Goal: Task Accomplishment & Management: Use online tool/utility

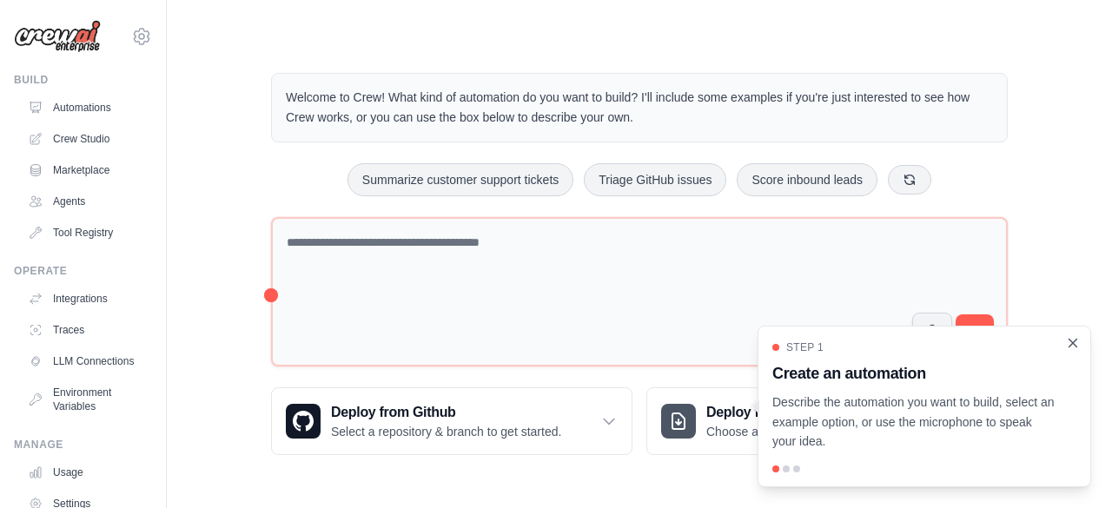
click at [1074, 344] on icon "Close walkthrough" at bounding box center [1073, 343] width 8 height 8
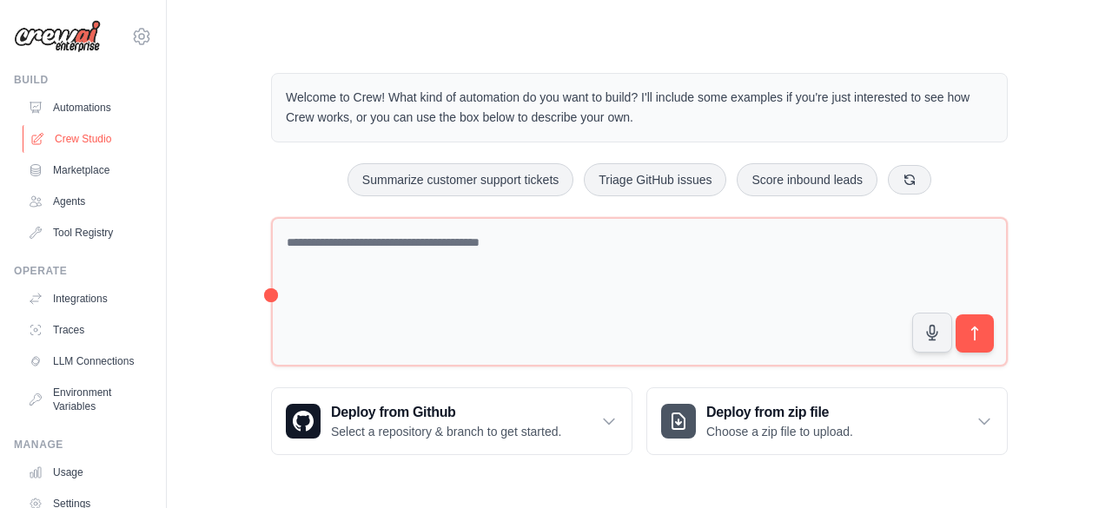
click at [69, 136] on link "Crew Studio" at bounding box center [88, 139] width 131 height 28
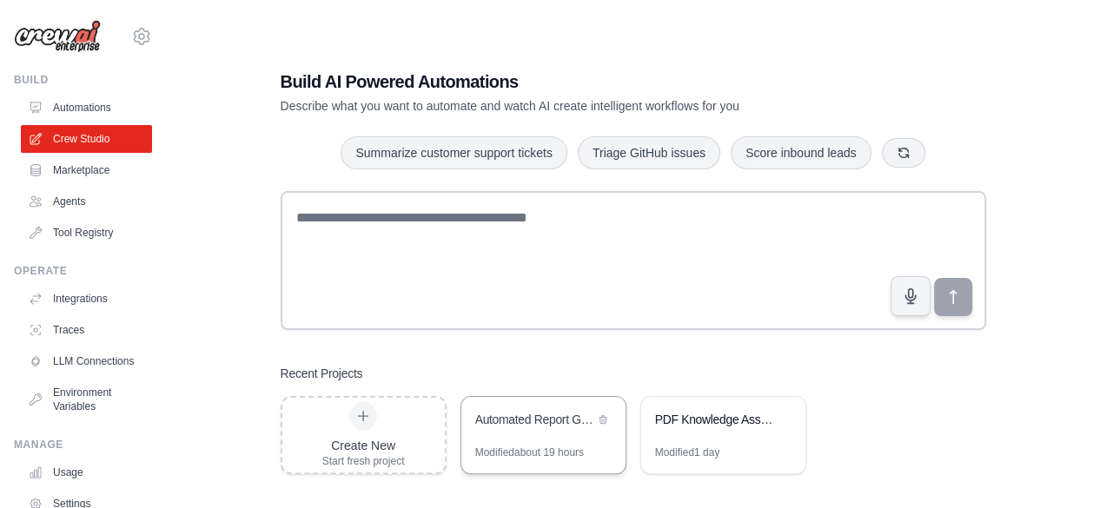
click at [514, 413] on div "Automated Report Generation System" at bounding box center [534, 419] width 119 height 17
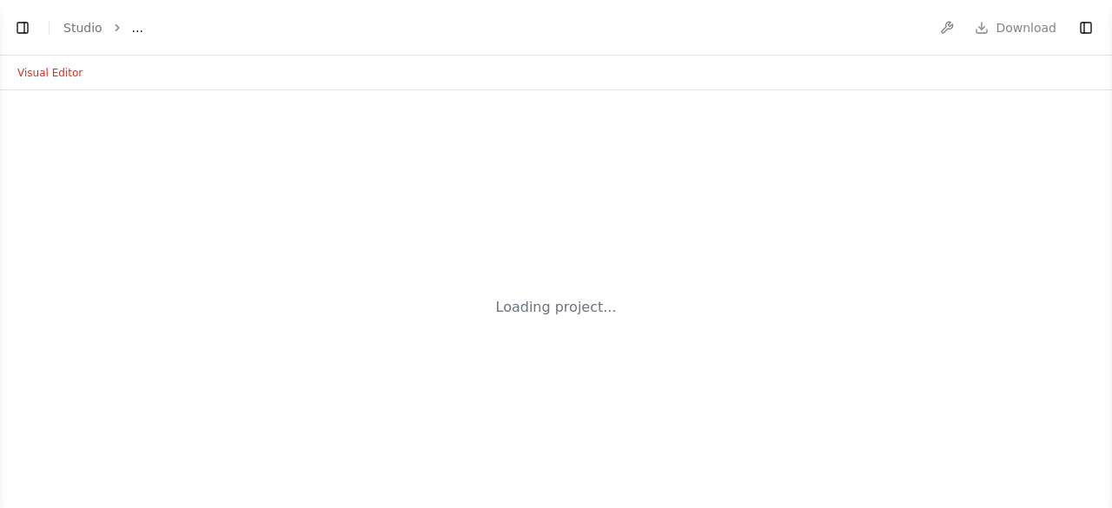
select select "****"
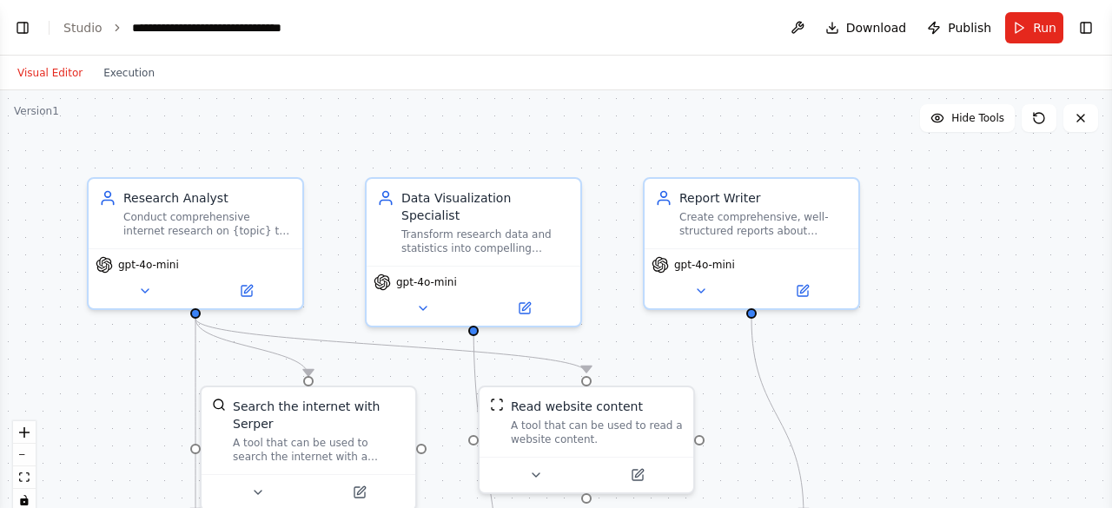
scroll to position [1770, 0]
click at [145, 268] on div "gpt-4o-mini" at bounding box center [137, 261] width 83 height 17
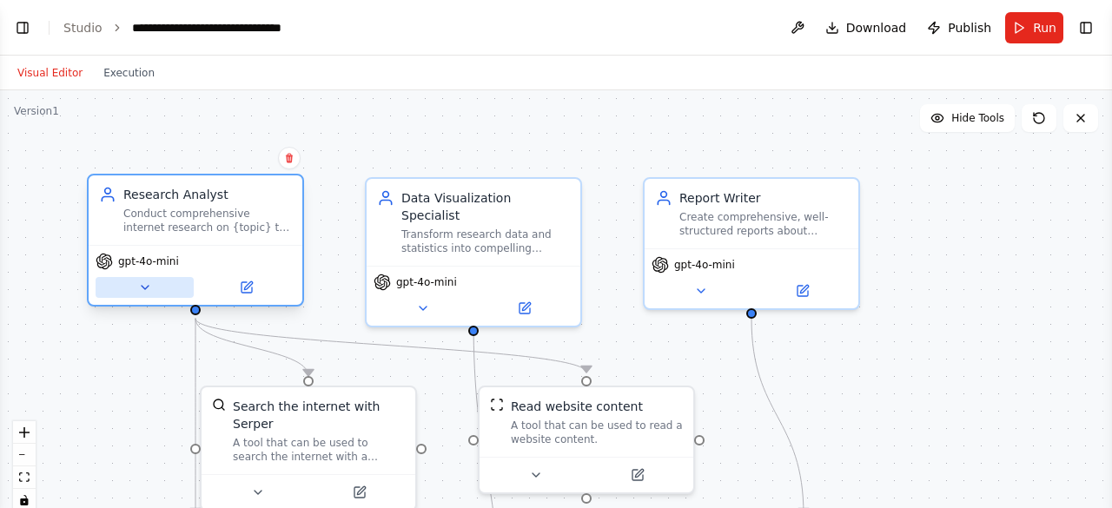
click at [142, 294] on button at bounding box center [145, 287] width 98 height 21
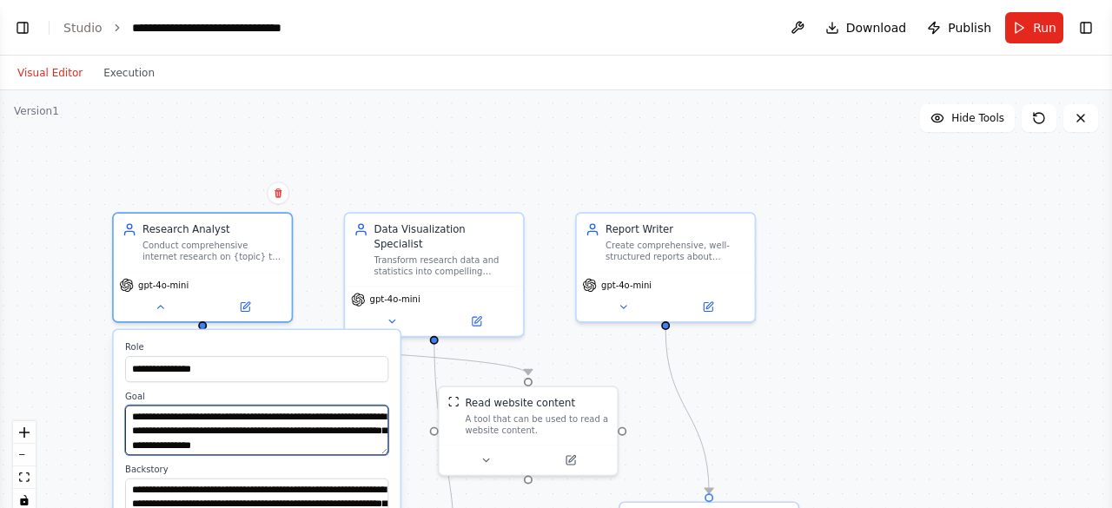
drag, startPoint x: 238, startPoint y: 426, endPoint x: 239, endPoint y: 374, distance: 51.3
click at [239, 374] on div "**********" at bounding box center [257, 482] width 287 height 304
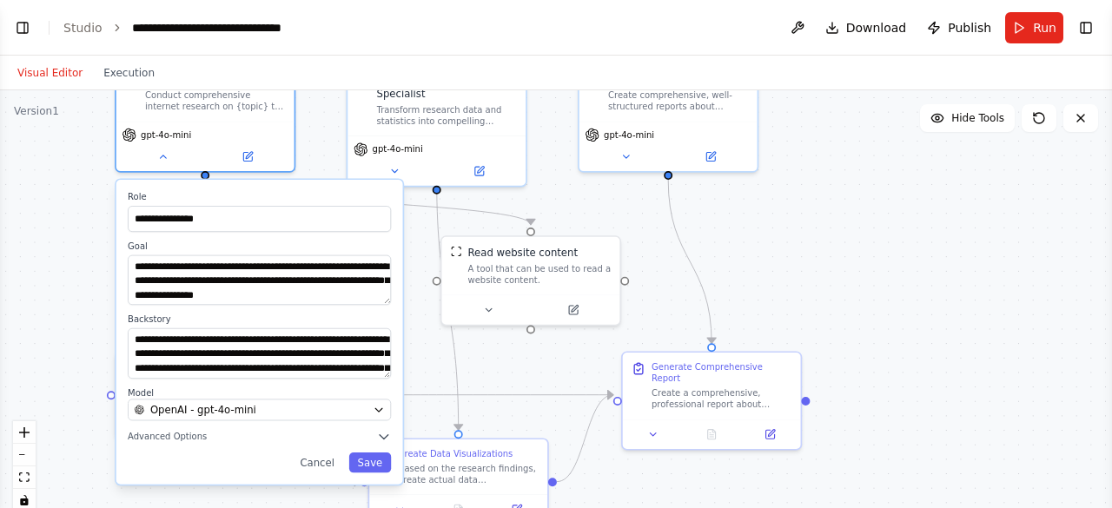
drag, startPoint x: 101, startPoint y: 387, endPoint x: 103, endPoint y: 237, distance: 150.3
click at [103, 237] on div "**********" at bounding box center [556, 307] width 1112 height 434
click at [382, 407] on icon "button" at bounding box center [378, 409] width 11 height 11
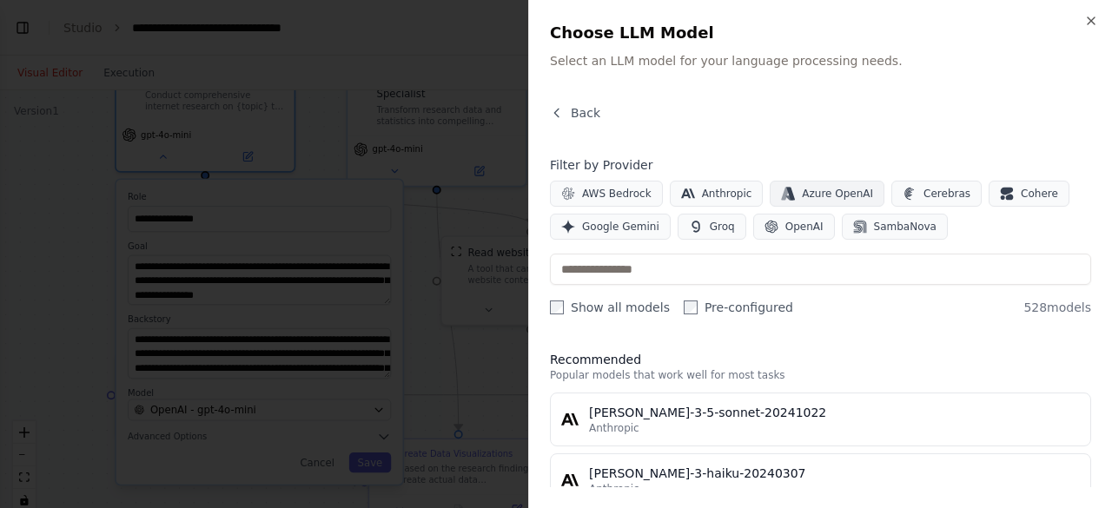
click at [805, 192] on span "Azure OpenAI" at bounding box center [837, 194] width 71 height 14
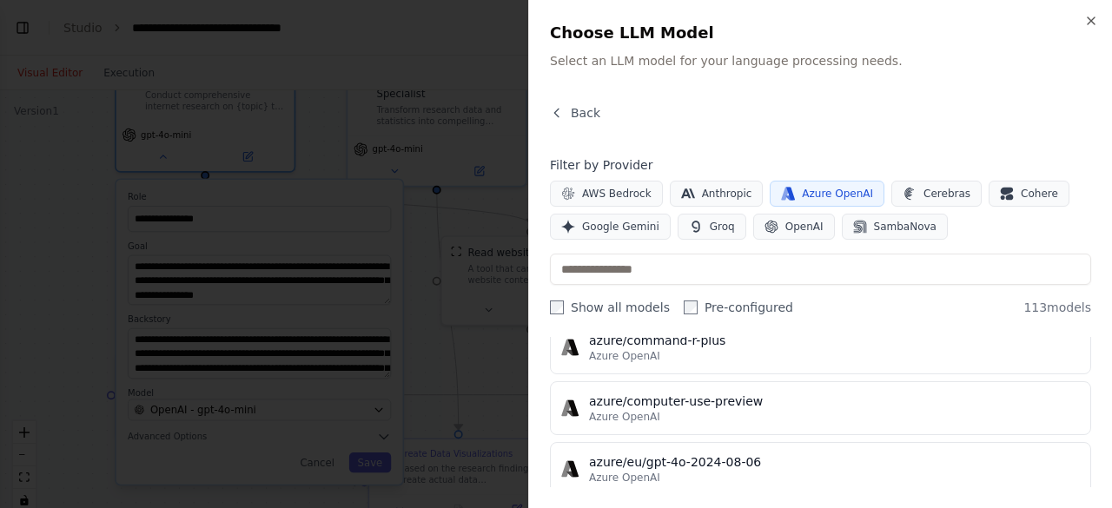
scroll to position [0, 0]
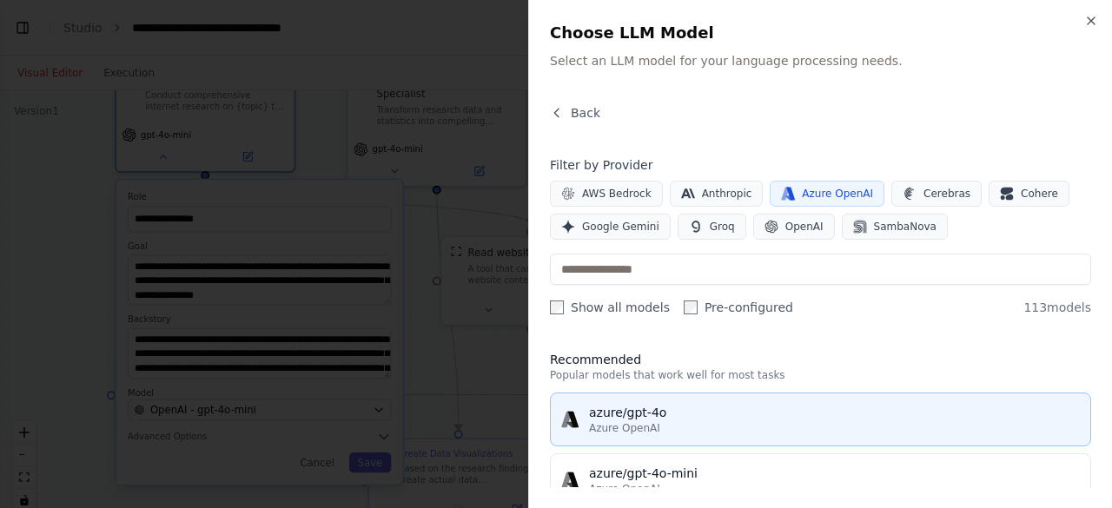
click at [635, 425] on span "Azure OpenAI" at bounding box center [624, 428] width 71 height 14
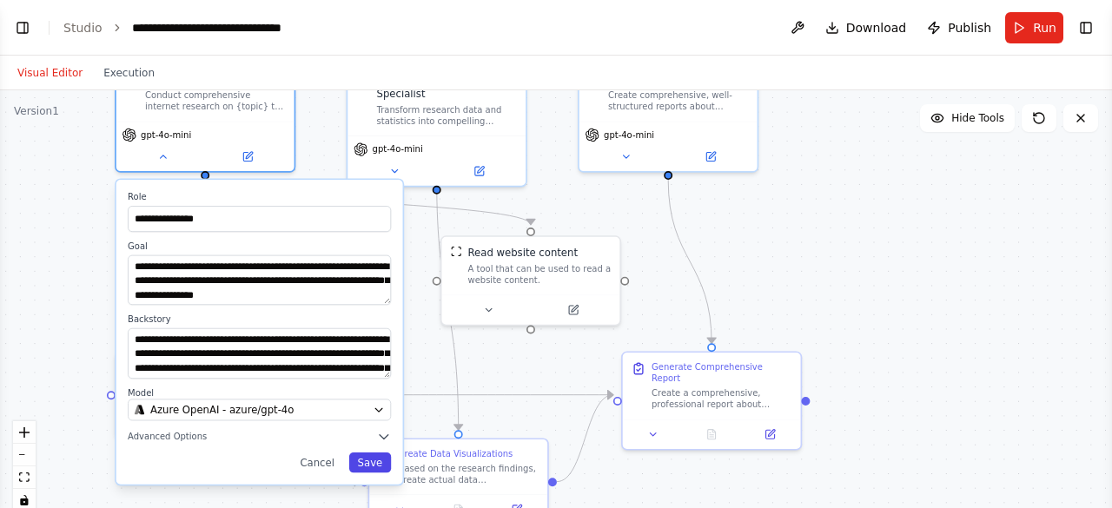
click at [370, 459] on button "Save" at bounding box center [370, 463] width 43 height 20
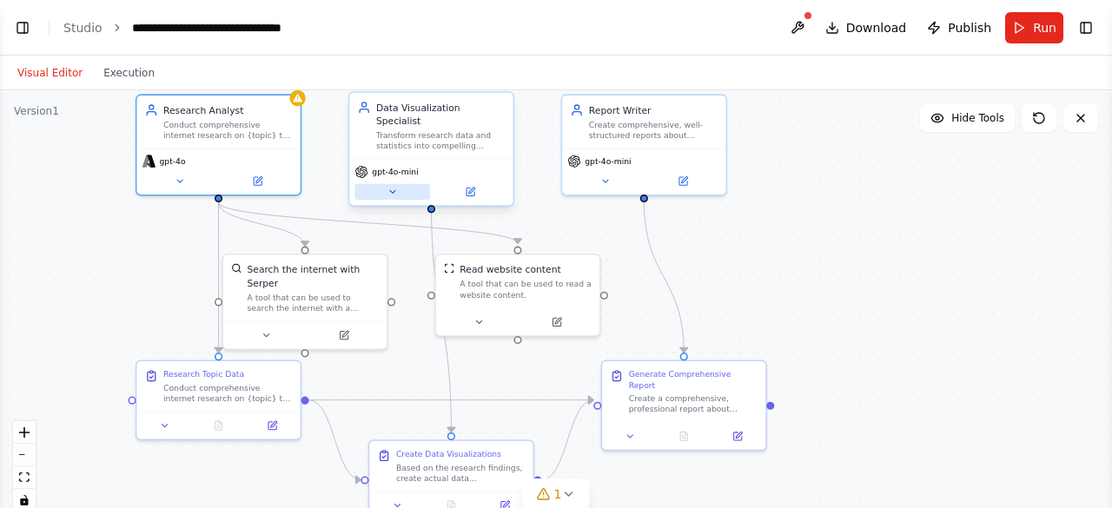
click at [400, 184] on button at bounding box center [391, 192] width 75 height 16
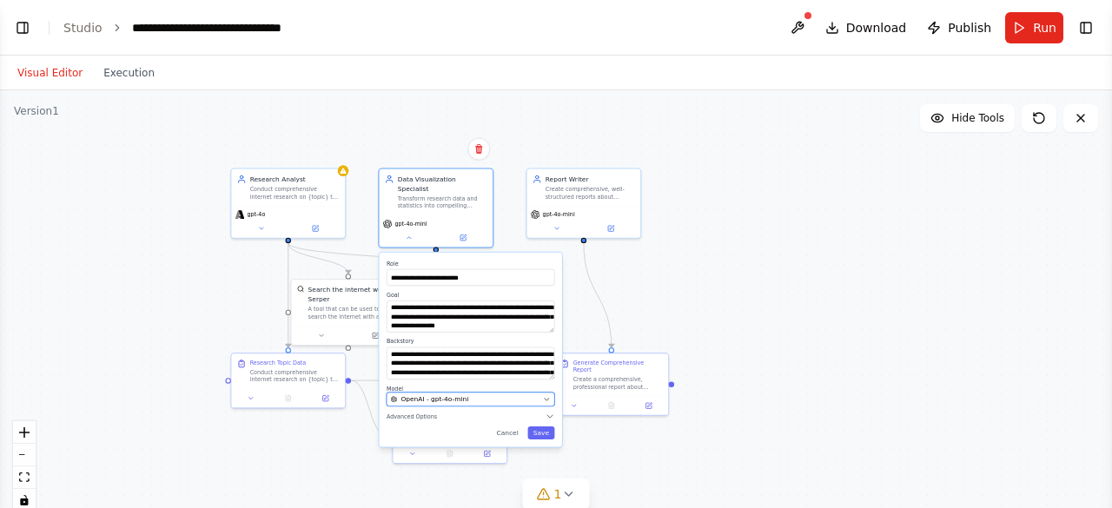
click at [518, 394] on div "OpenAI - gpt-4o-mini" at bounding box center [465, 399] width 149 height 10
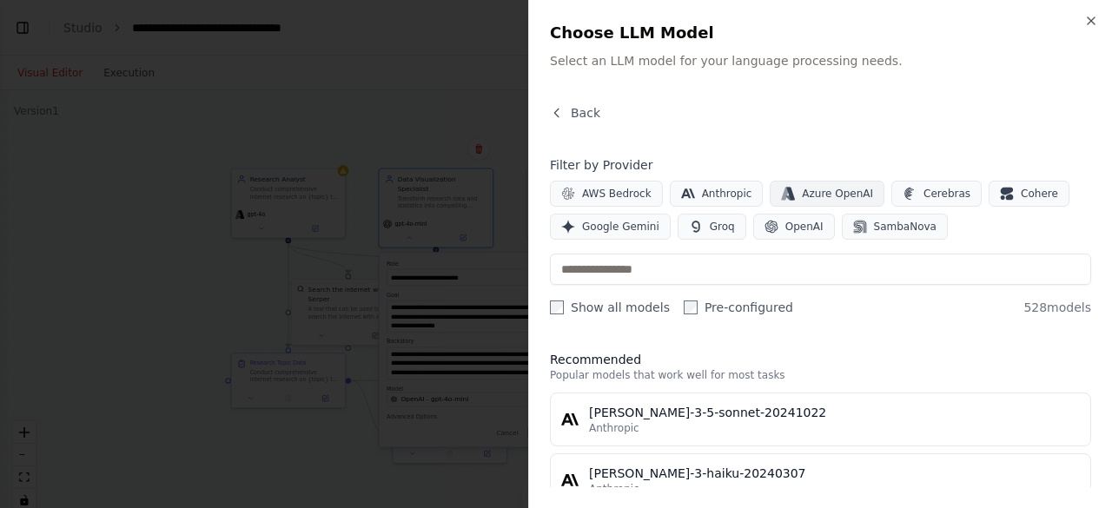
click at [802, 187] on span "Azure OpenAI" at bounding box center [837, 194] width 71 height 14
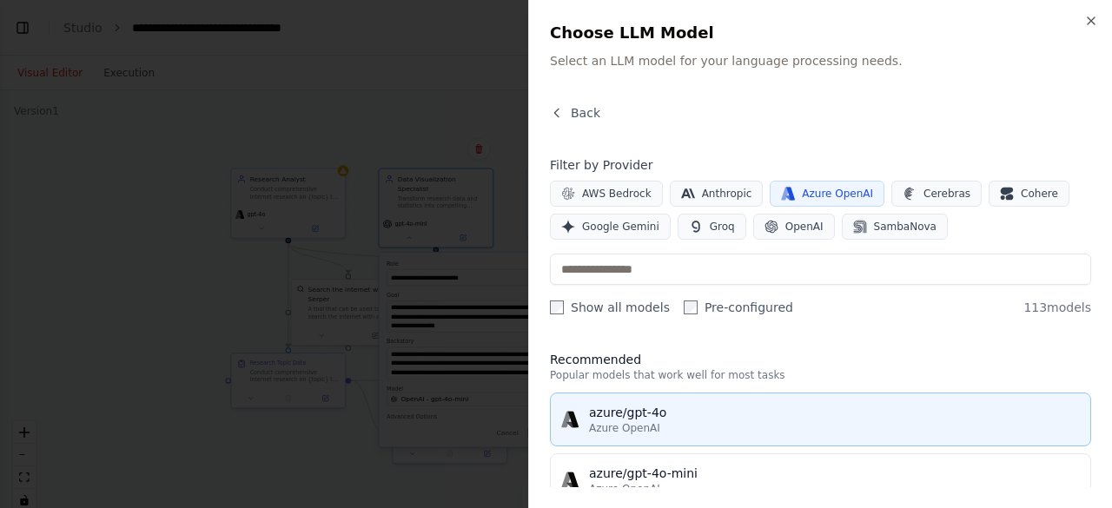
click at [648, 421] on span "Azure OpenAI" at bounding box center [624, 428] width 71 height 14
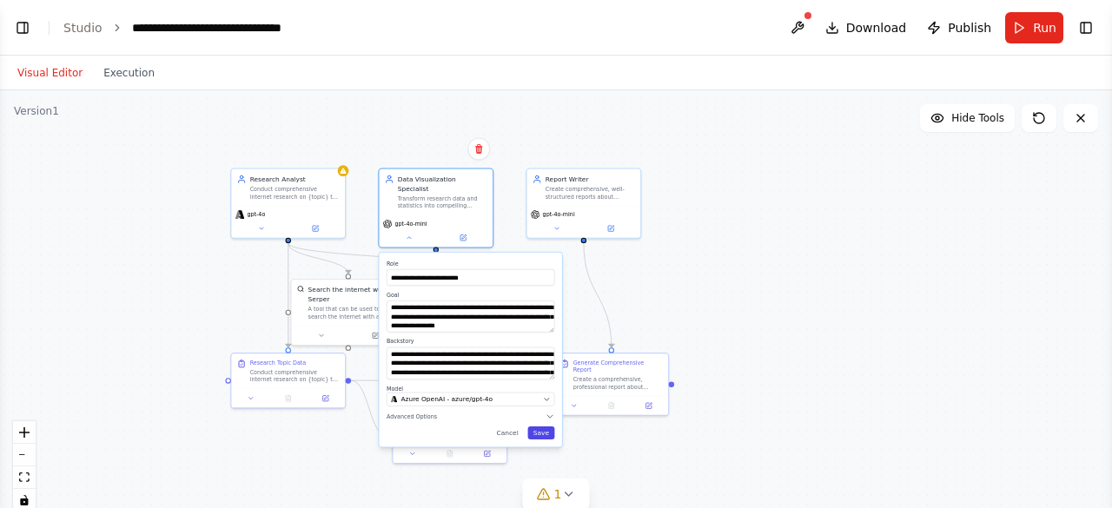
click at [543, 427] on button "Save" at bounding box center [540, 433] width 27 height 13
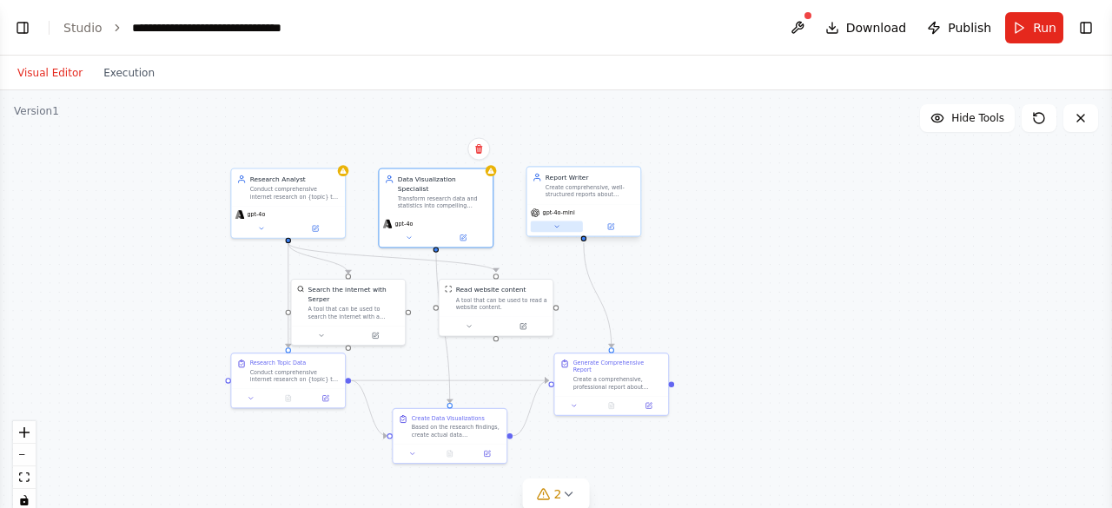
click at [560, 230] on button at bounding box center [557, 227] width 52 height 11
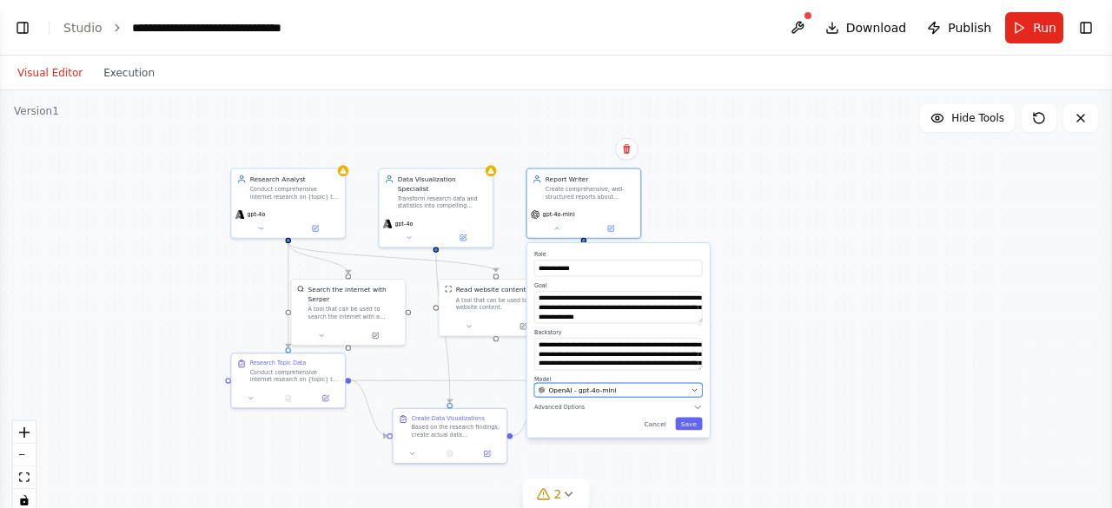
click at [625, 390] on div "OpenAI - gpt-4o-mini" at bounding box center [613, 391] width 149 height 10
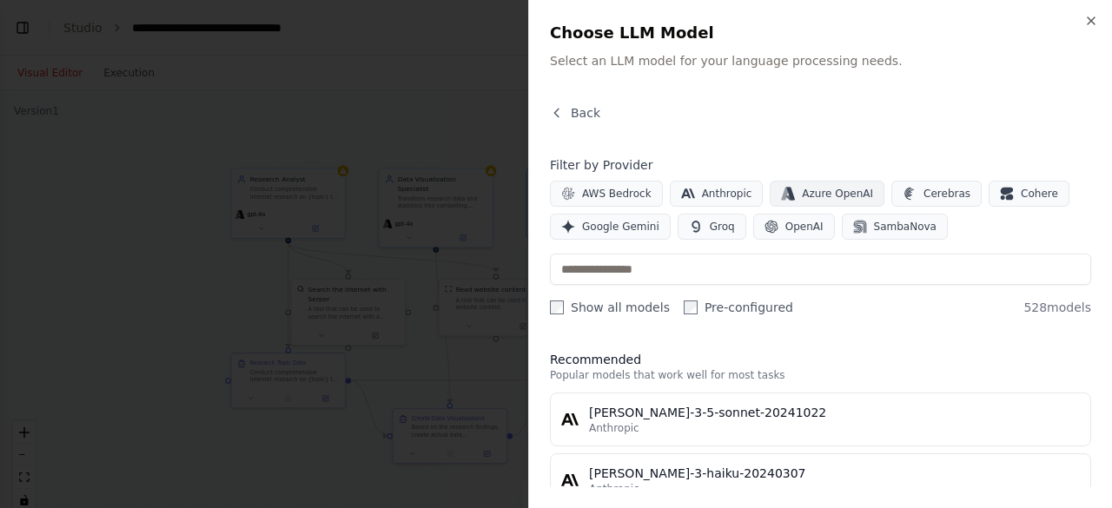
click at [783, 183] on button "Azure OpenAI" at bounding box center [827, 194] width 115 height 26
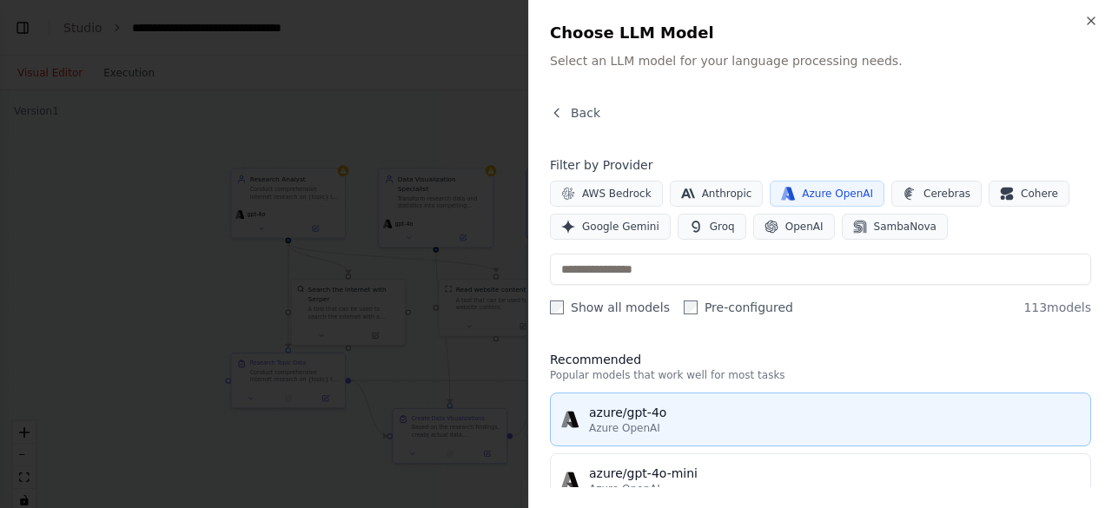
click at [642, 421] on span "Azure OpenAI" at bounding box center [624, 428] width 71 height 14
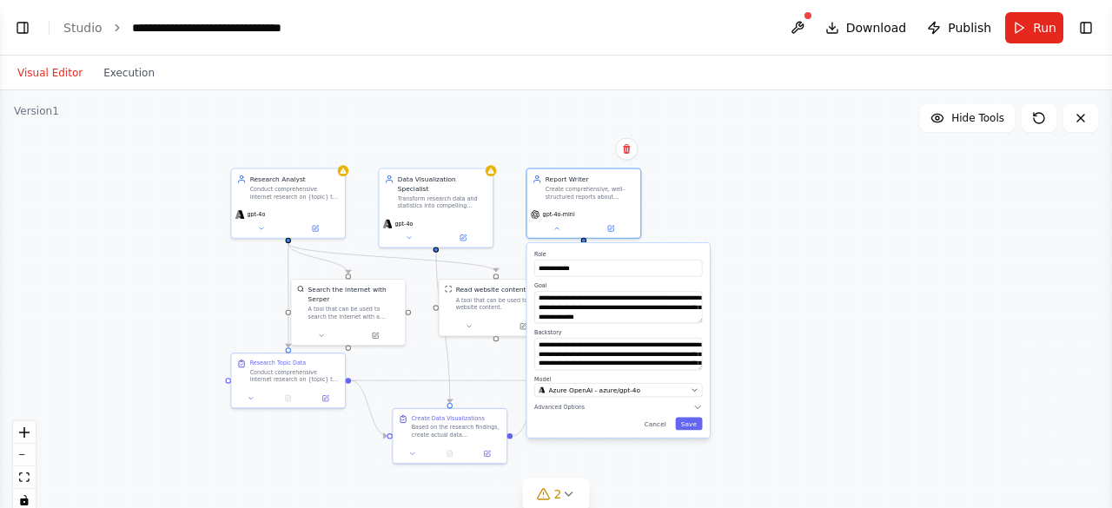
click at [697, 432] on div "**********" at bounding box center [618, 340] width 182 height 195
click at [694, 433] on div "**********" at bounding box center [618, 340] width 182 height 195
click at [692, 421] on button "Save" at bounding box center [688, 423] width 27 height 13
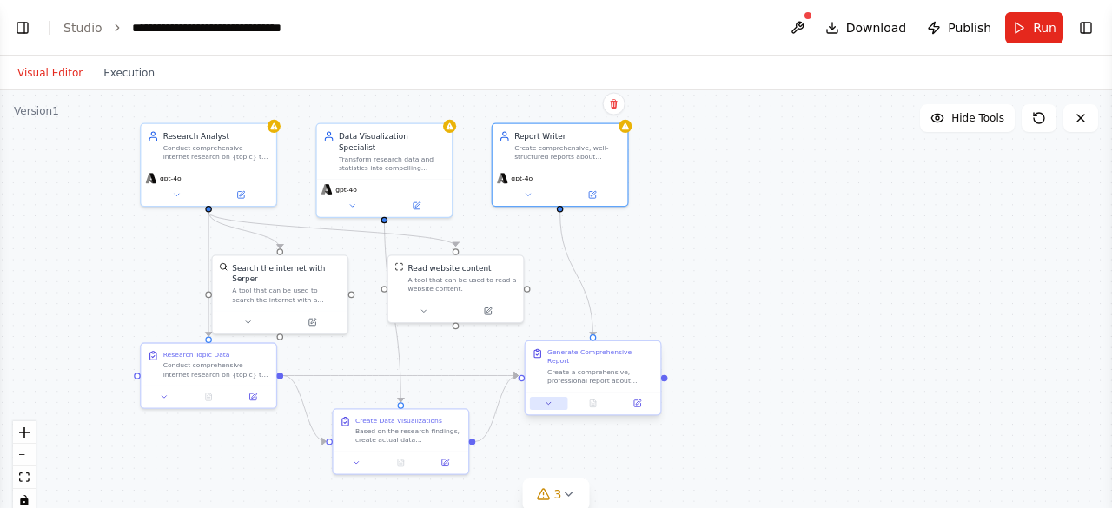
click at [551, 399] on icon at bounding box center [548, 403] width 9 height 9
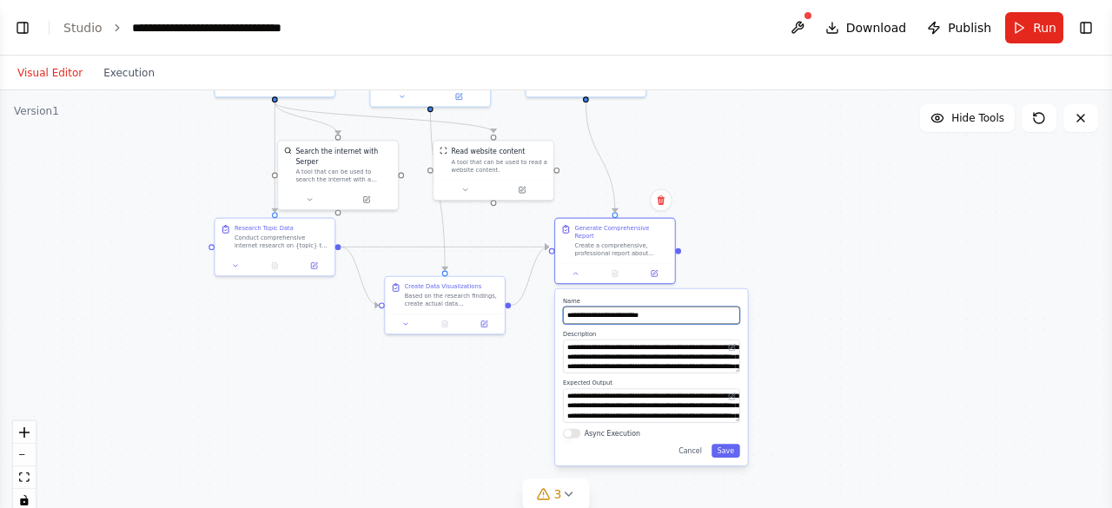
drag, startPoint x: 711, startPoint y: 376, endPoint x: 726, endPoint y: 242, distance: 134.6
click at [726, 242] on div ".deletable-edge-delete-btn { width: 20px; height: 20px; border: 0px solid #ffff…" at bounding box center [556, 307] width 1112 height 434
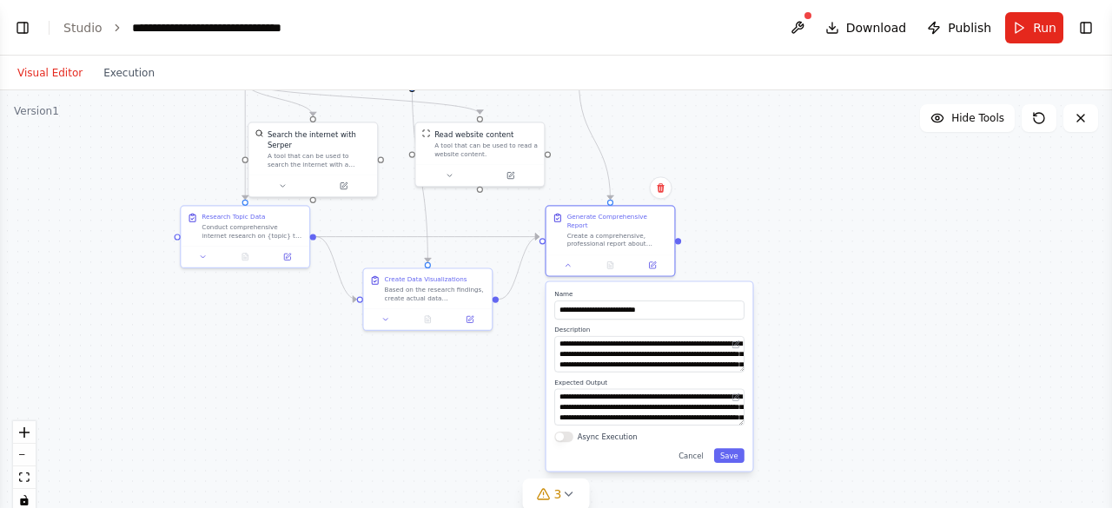
click at [464, 384] on div ".deletable-edge-delete-btn { width: 20px; height: 20px; border: 0px solid #ffff…" at bounding box center [556, 307] width 1112 height 434
click at [653, 260] on icon at bounding box center [652, 263] width 6 height 6
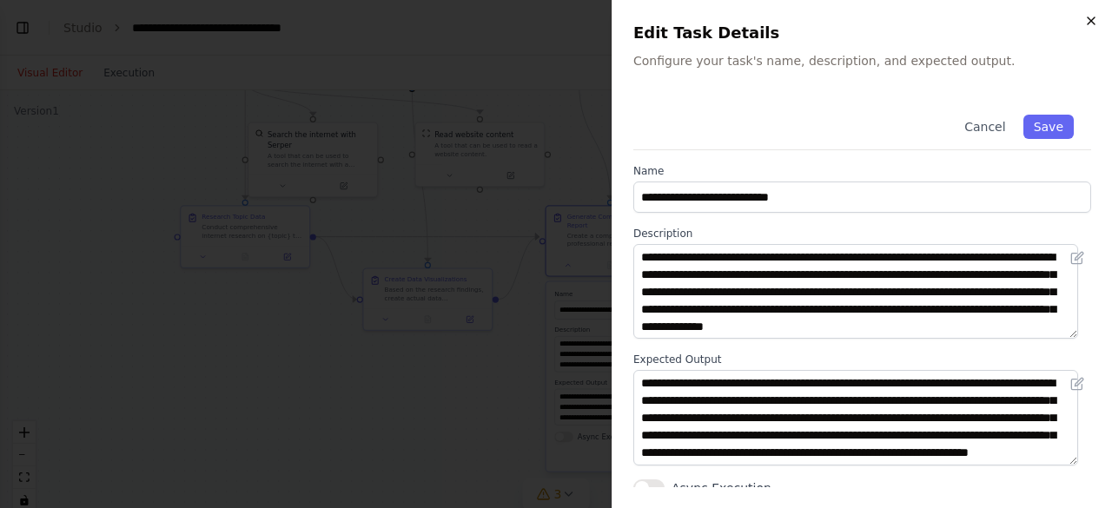
click at [1084, 15] on icon "button" at bounding box center [1091, 21] width 14 height 14
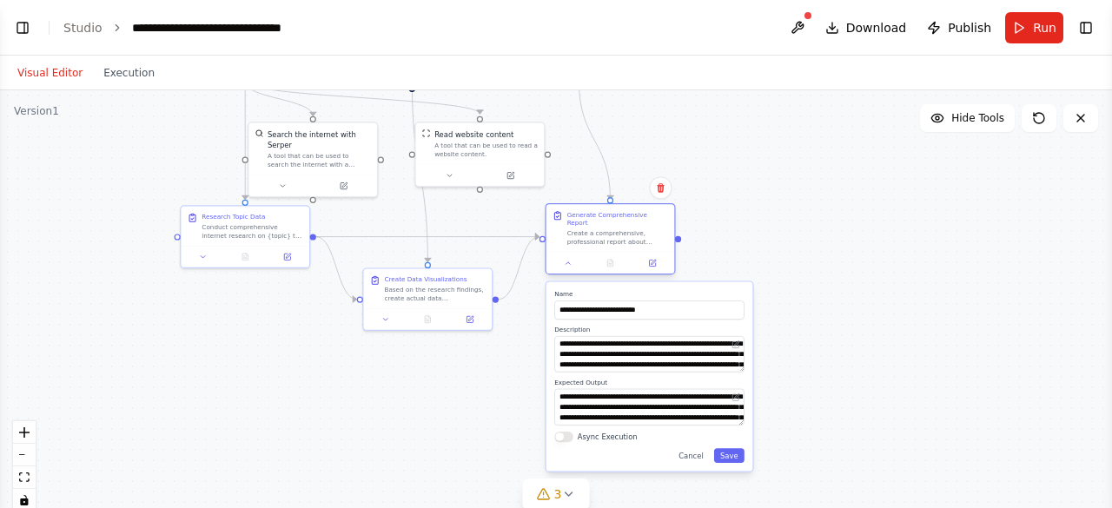
click at [624, 266] on div "Generate Comprehensive Report Create a comprehensive, professional report about…" at bounding box center [610, 238] width 130 height 71
click at [697, 453] on button "Cancel" at bounding box center [690, 455] width 37 height 15
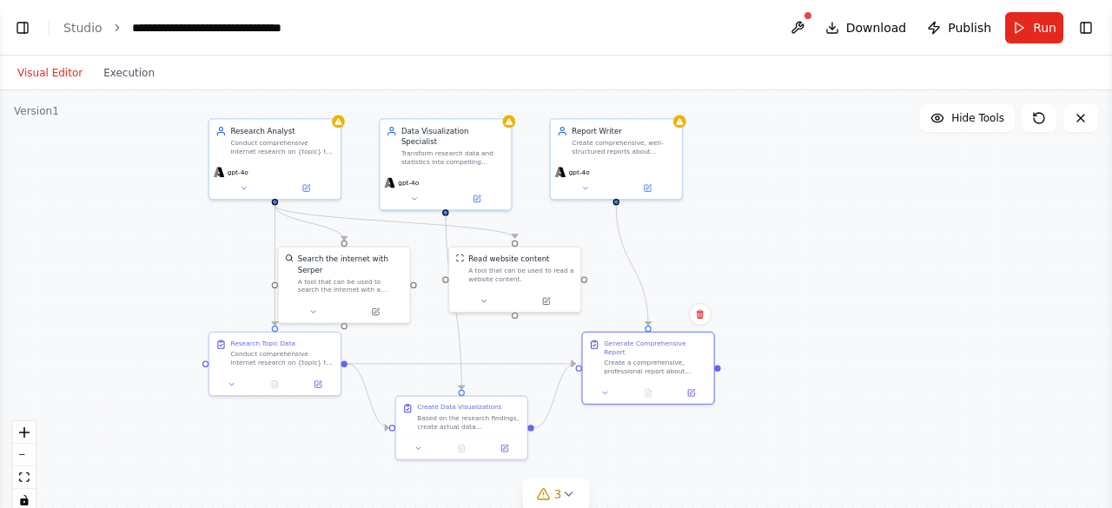
drag, startPoint x: 741, startPoint y: 342, endPoint x: 782, endPoint y: 472, distance: 135.7
click at [782, 472] on div ".deletable-edge-delete-btn { width: 20px; height: 20px; border: 0px solid #ffff…" at bounding box center [556, 307] width 1112 height 434
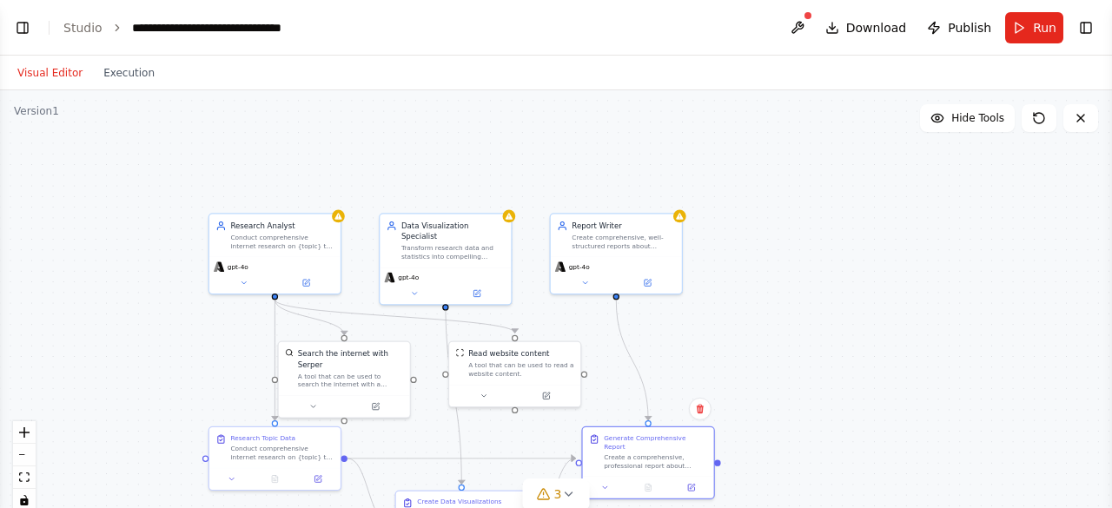
drag, startPoint x: 170, startPoint y: 211, endPoint x: 170, endPoint y: 306, distance: 94.7
click at [170, 306] on div ".deletable-edge-delete-btn { width: 20px; height: 20px; border: 0px solid #ffff…" at bounding box center [556, 307] width 1112 height 434
click at [804, 25] on button at bounding box center [798, 27] width 28 height 31
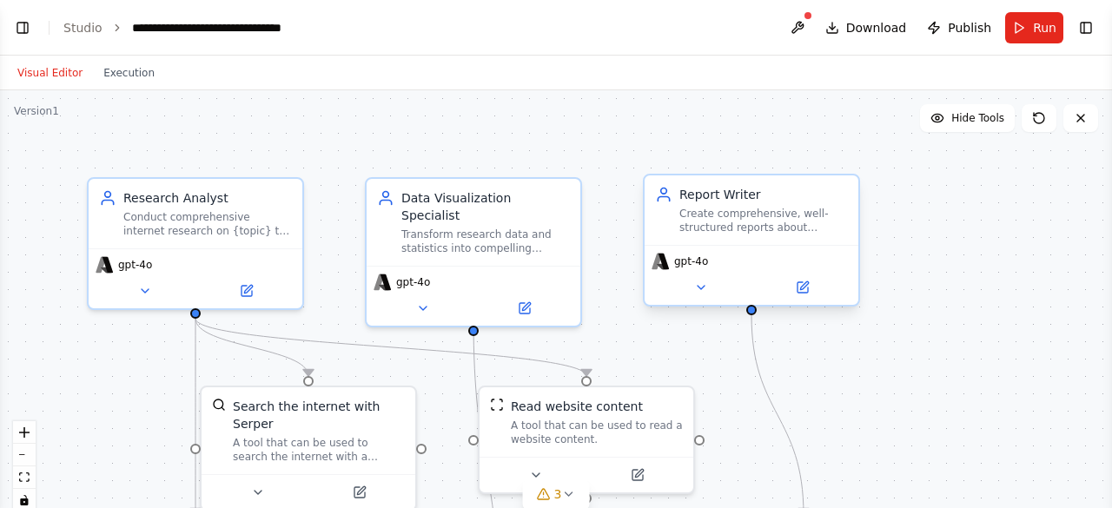
scroll to position [1770, 0]
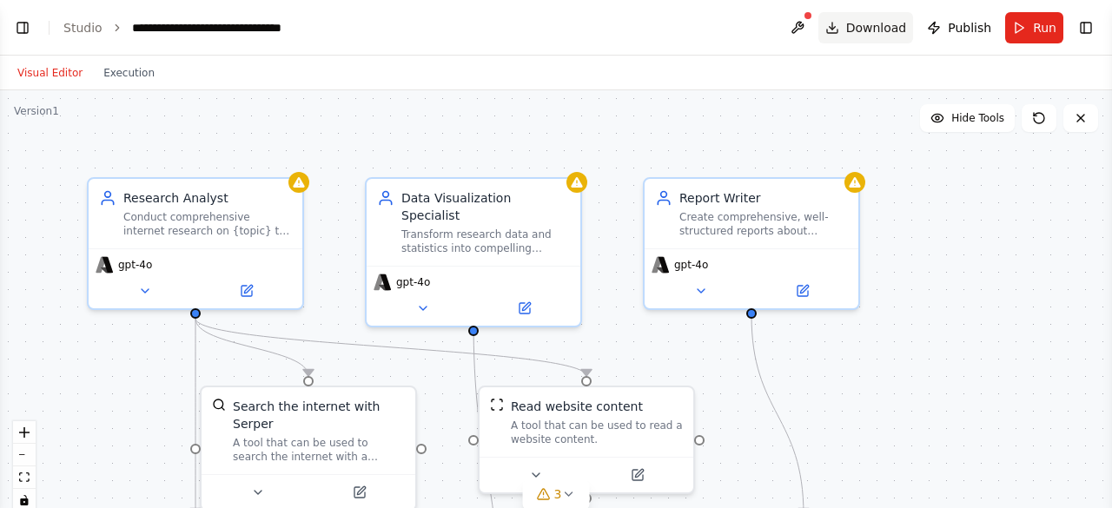
click at [880, 28] on span "Download" at bounding box center [876, 27] width 61 height 17
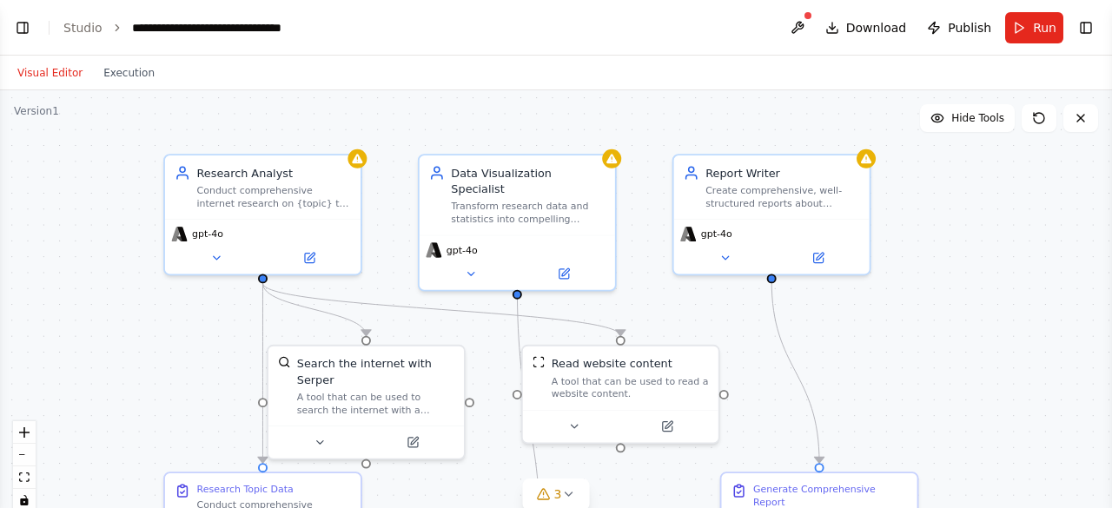
drag, startPoint x: 850, startPoint y: 409, endPoint x: 857, endPoint y: 384, distance: 25.9
click at [857, 384] on div ".deletable-edge-delete-btn { width: 20px; height: 20px; border: 0px solid #ffff…" at bounding box center [556, 307] width 1112 height 434
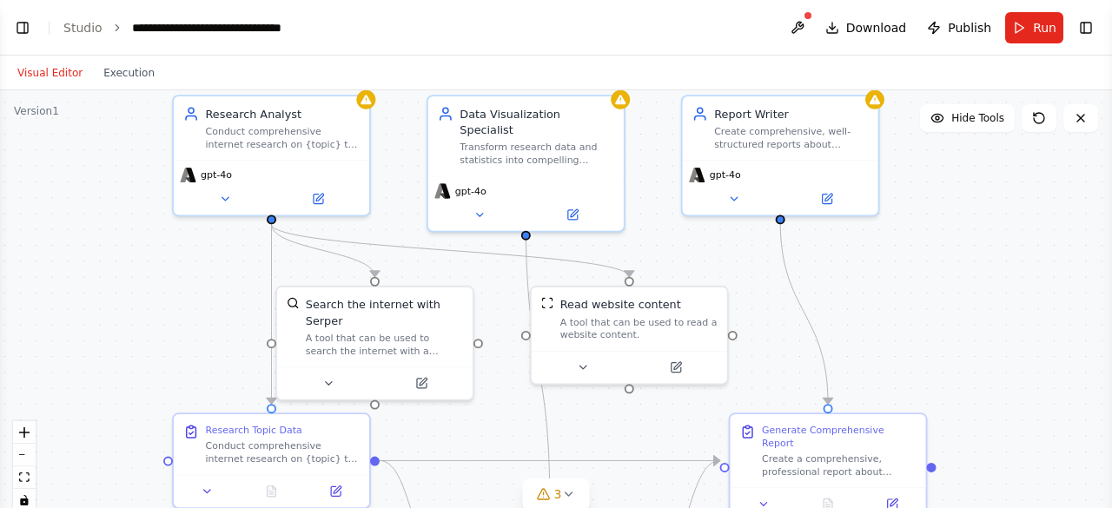
drag, startPoint x: 857, startPoint y: 384, endPoint x: 863, endPoint y: 325, distance: 59.5
click at [863, 325] on div ".deletable-edge-delete-btn { width: 20px; height: 20px; border: 0px solid #ffff…" at bounding box center [556, 307] width 1112 height 434
click at [320, 204] on button at bounding box center [316, 195] width 89 height 19
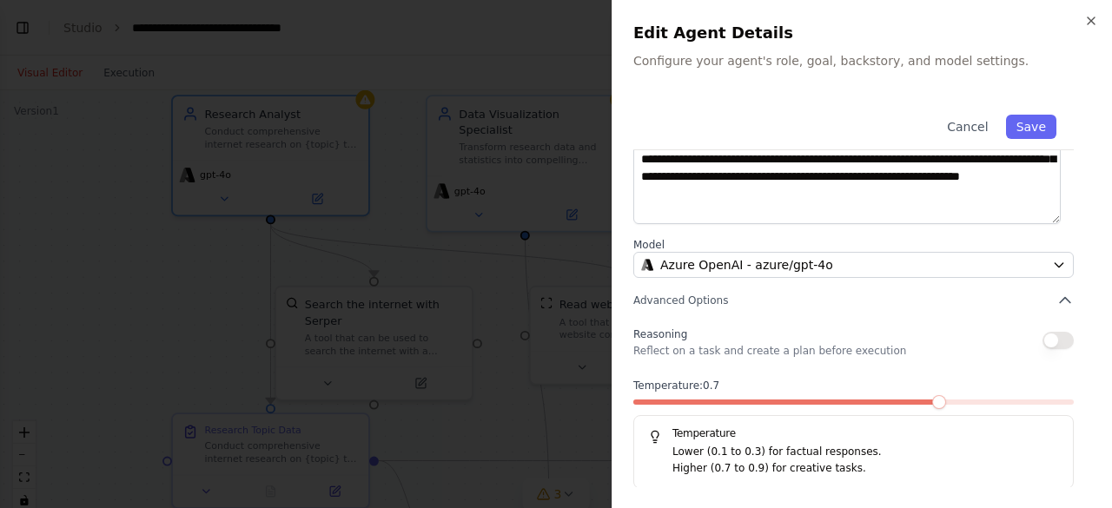
scroll to position [0, 0]
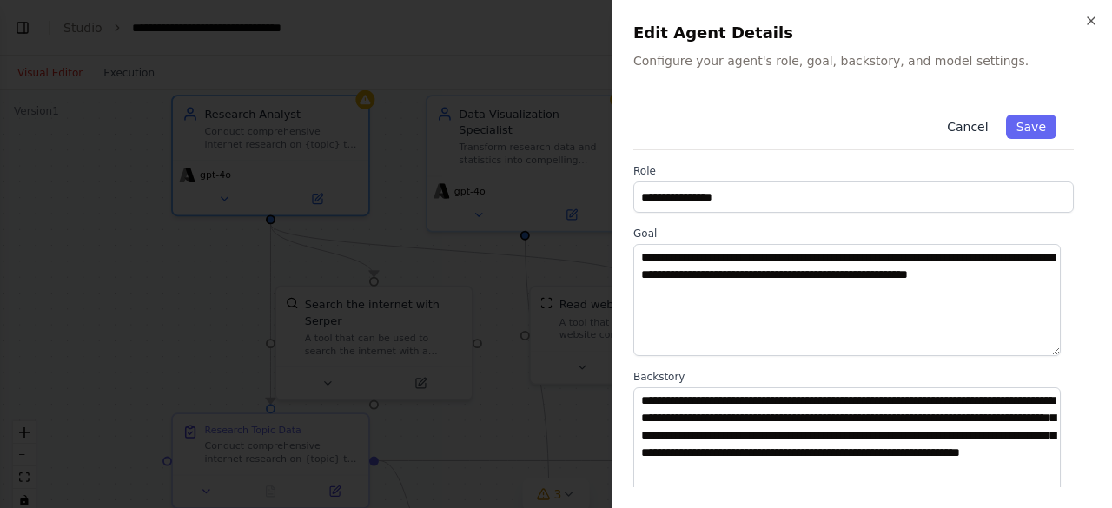
click at [956, 129] on button "Cancel" at bounding box center [967, 127] width 62 height 24
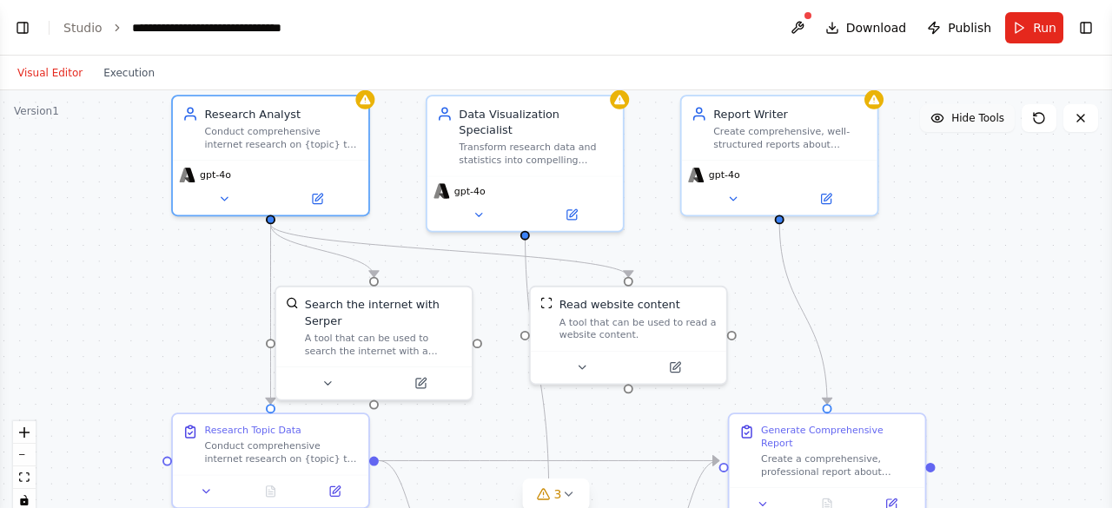
click at [949, 126] on button "Hide Tools" at bounding box center [967, 118] width 95 height 28
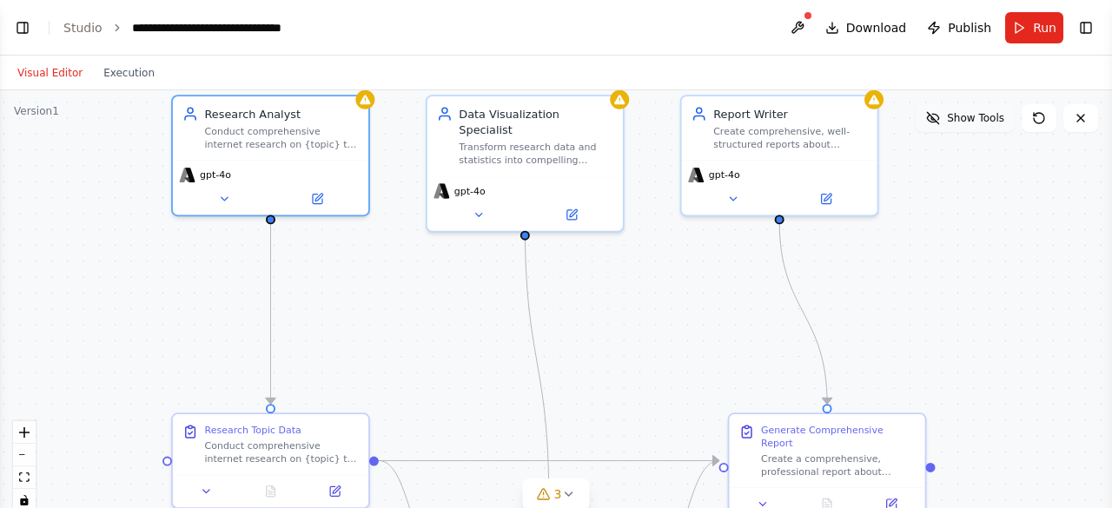
click at [949, 126] on button "Show Tools" at bounding box center [965, 118] width 99 height 28
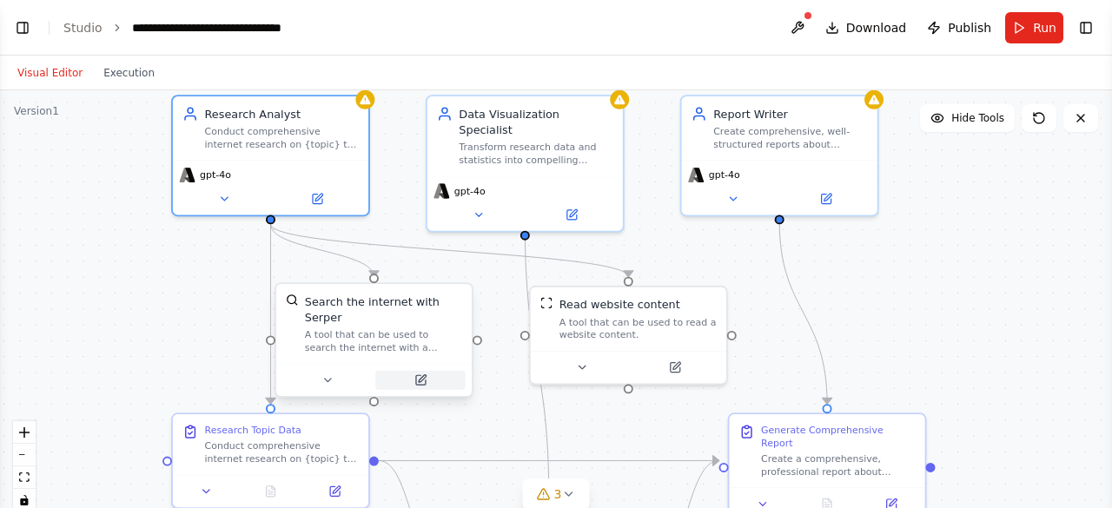
click at [423, 375] on icon at bounding box center [423, 379] width 8 height 8
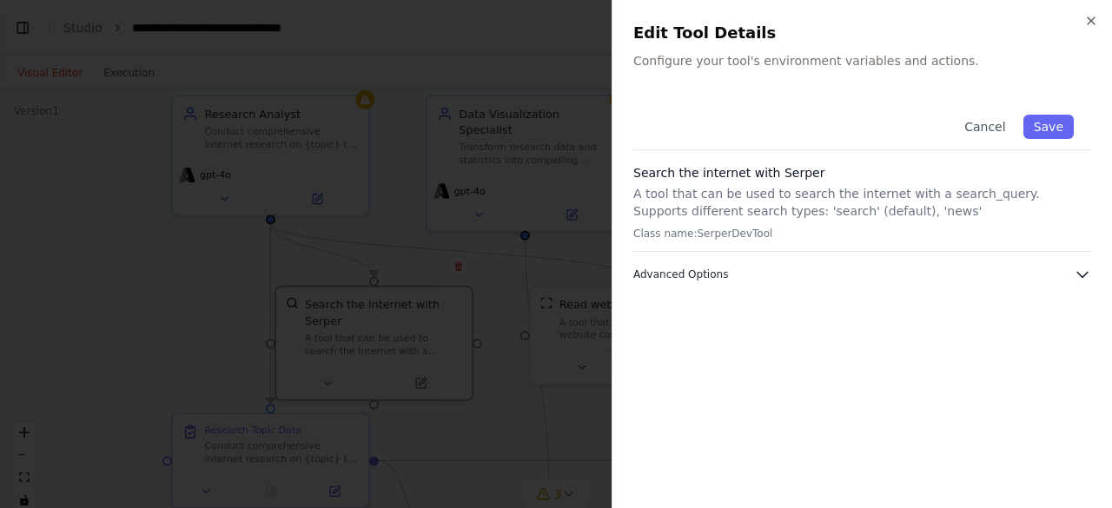
click at [1082, 275] on icon "button" at bounding box center [1082, 274] width 17 height 17
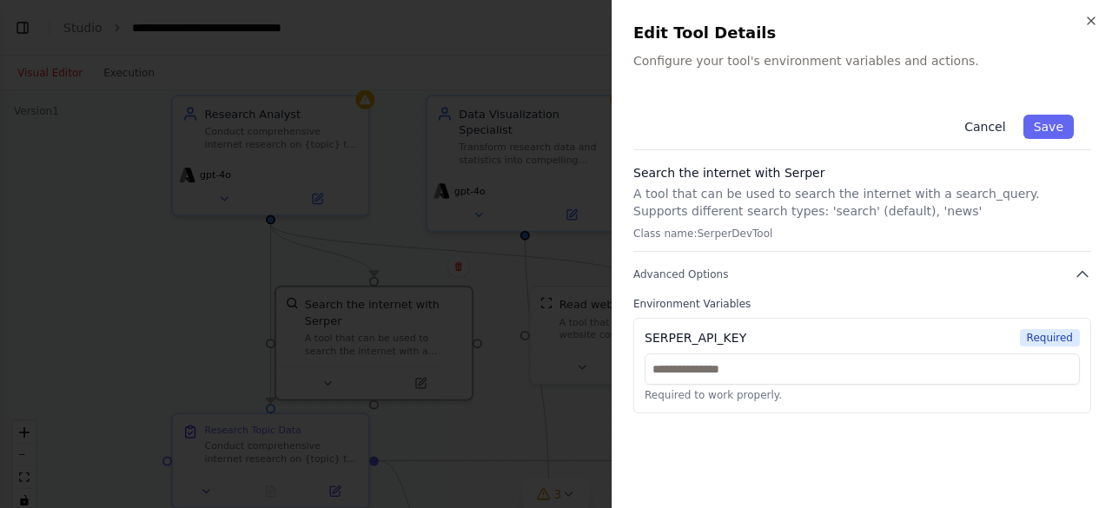
click at [992, 129] on button "Cancel" at bounding box center [985, 127] width 62 height 24
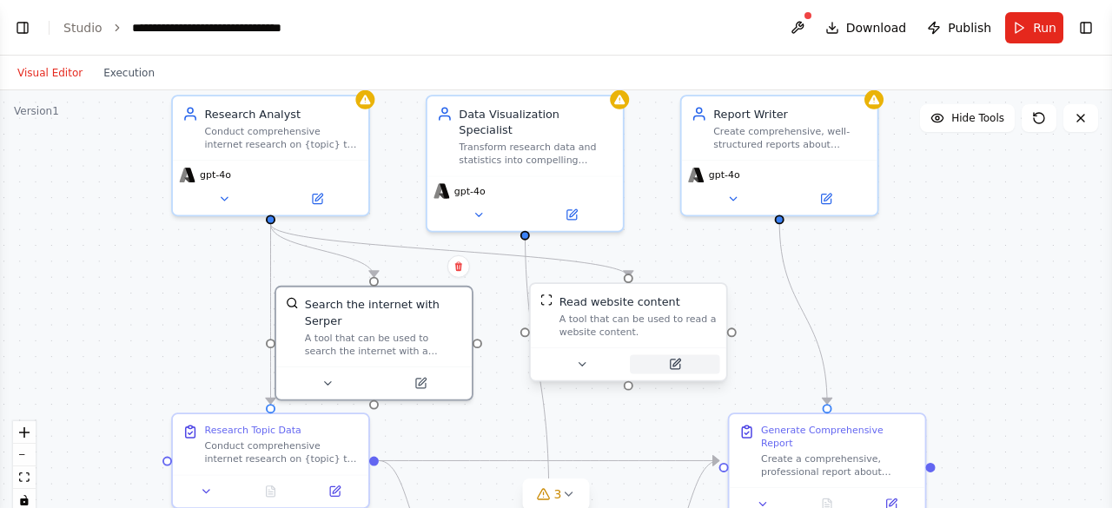
click at [674, 367] on icon at bounding box center [675, 365] width 10 height 10
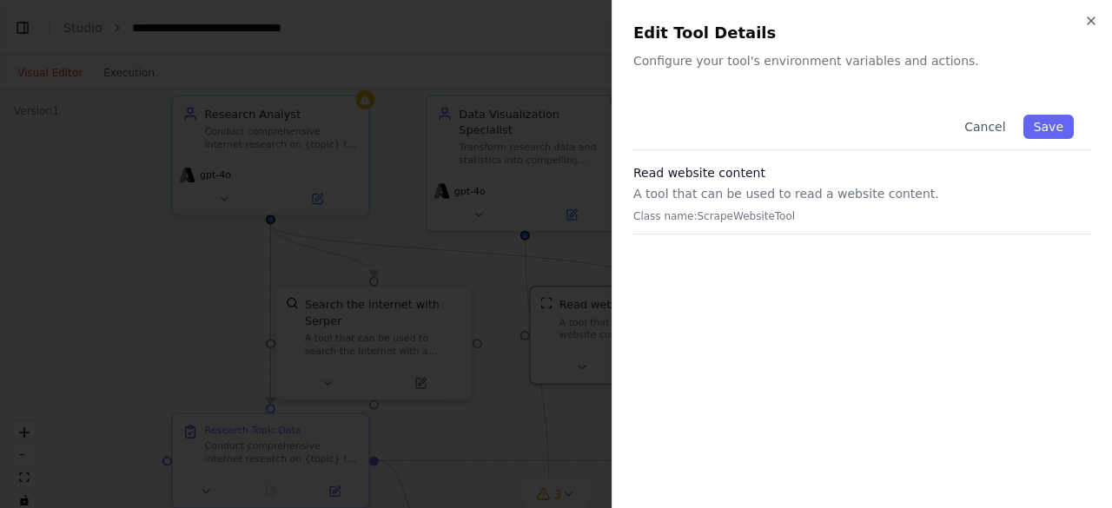
click at [699, 185] on p "A tool that can be used to read a website content." at bounding box center [862, 193] width 458 height 17
click at [751, 211] on p "Class name: ScrapeWebsiteTool" at bounding box center [862, 216] width 458 height 14
click at [989, 122] on button "Cancel" at bounding box center [985, 127] width 62 height 24
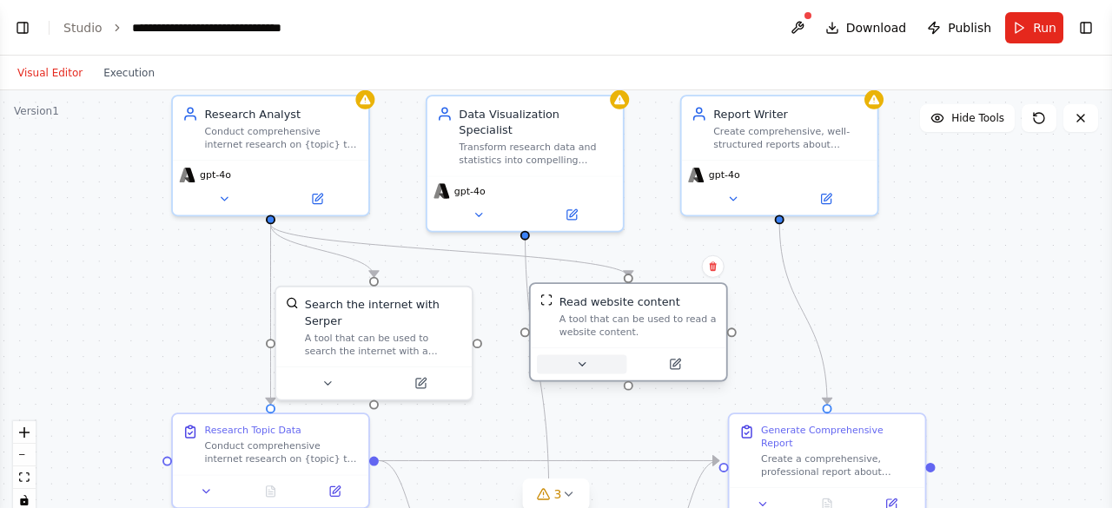
click at [588, 367] on button at bounding box center [581, 363] width 89 height 19
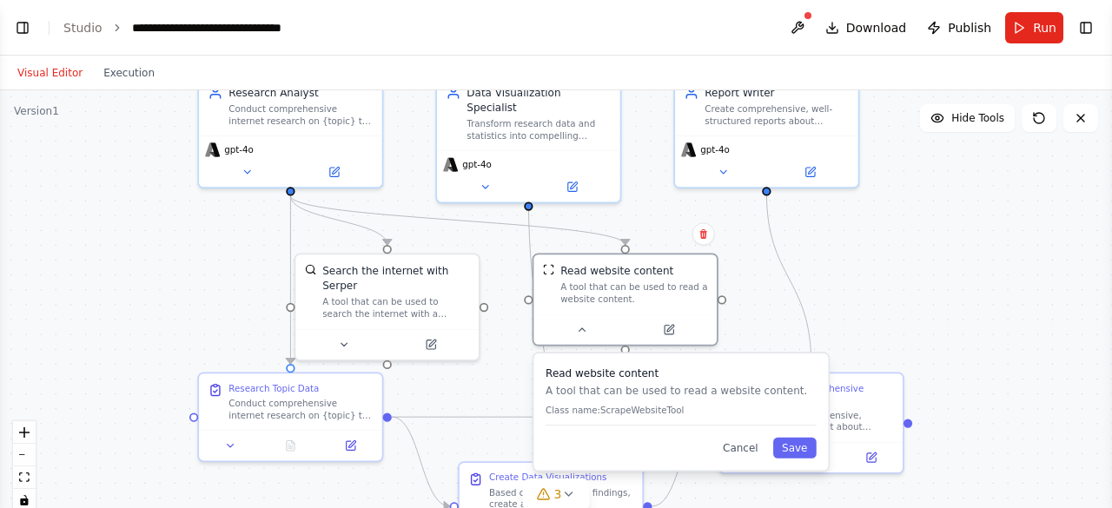
drag, startPoint x: 834, startPoint y: 288, endPoint x: 825, endPoint y: 247, distance: 41.7
click at [825, 247] on div ".deletable-edge-delete-btn { width: 20px; height: 20px; border: 0px solid #ffff…" at bounding box center [556, 307] width 1112 height 434
click at [358, 333] on button at bounding box center [343, 342] width 84 height 18
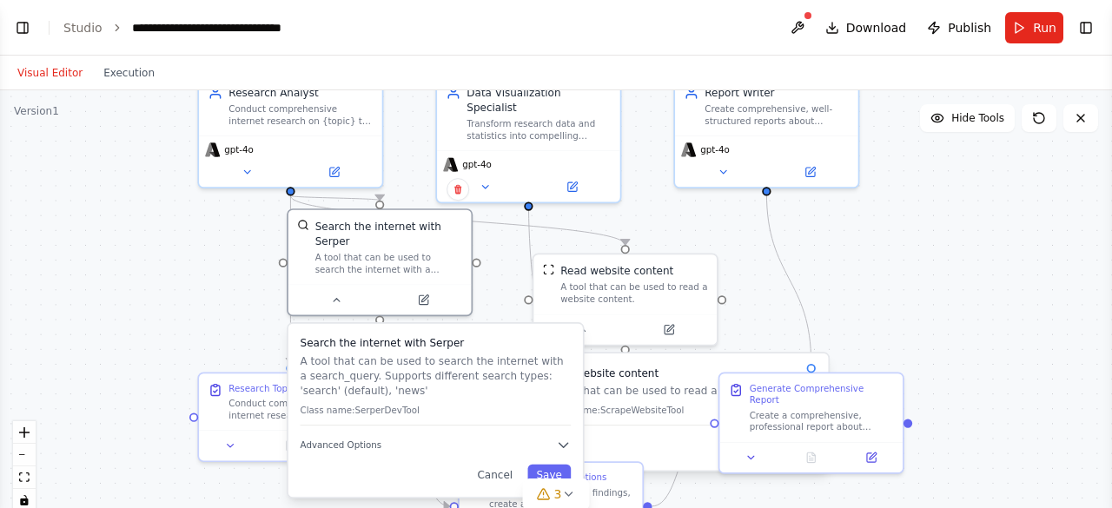
drag, startPoint x: 420, startPoint y: 463, endPoint x: 422, endPoint y: 407, distance: 55.7
click at [422, 407] on div "Search the internet with Serper A tool that can be used to search the internet …" at bounding box center [435, 410] width 294 height 173
click at [565, 438] on icon "button" at bounding box center [563, 445] width 15 height 15
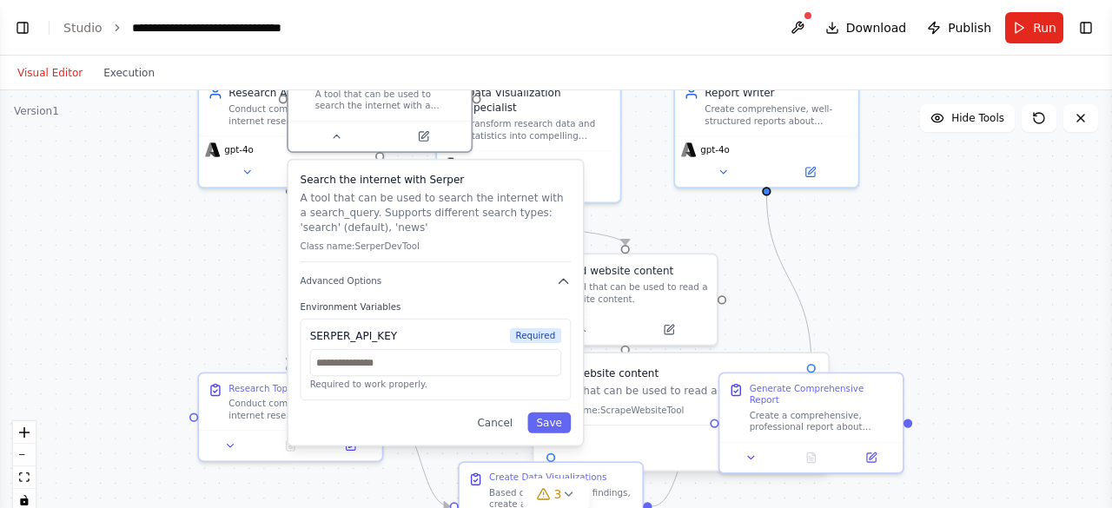
drag, startPoint x: 441, startPoint y: 435, endPoint x: 444, endPoint y: 235, distance: 199.8
click at [444, 235] on div "Search the internet with Serper A tool that can be used to search the internet …" at bounding box center [435, 302] width 294 height 285
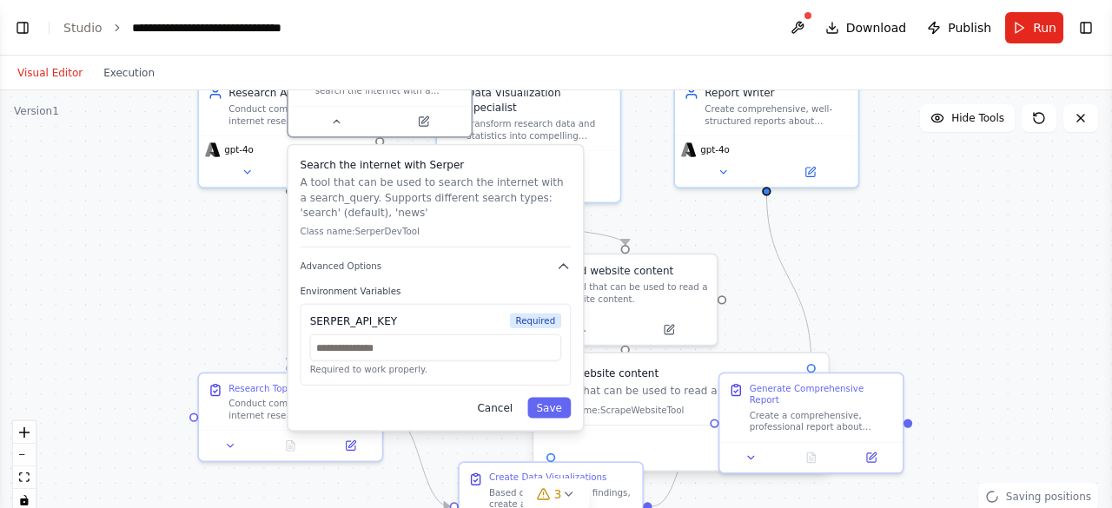
click at [497, 398] on button "Cancel" at bounding box center [494, 408] width 53 height 21
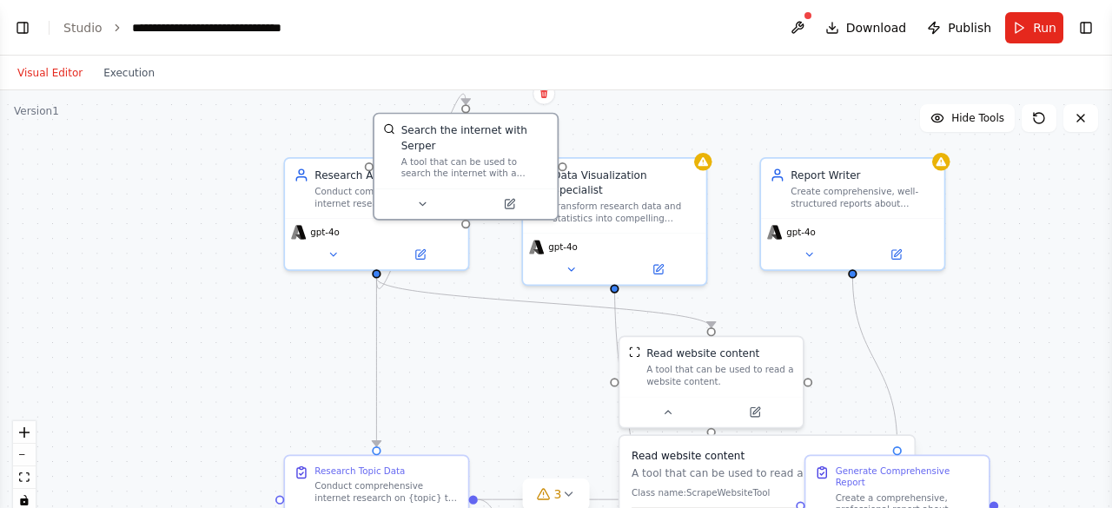
drag, startPoint x: 837, startPoint y: 237, endPoint x: 923, endPoint y: 320, distance: 119.2
click at [923, 320] on div ".deletable-edge-delete-btn { width: 20px; height: 20px; border: 0px solid #ffff…" at bounding box center [556, 307] width 1112 height 434
click at [471, 366] on div ".deletable-edge-delete-btn { width: 20px; height: 20px; border: 0px solid #ffff…" at bounding box center [556, 307] width 1112 height 434
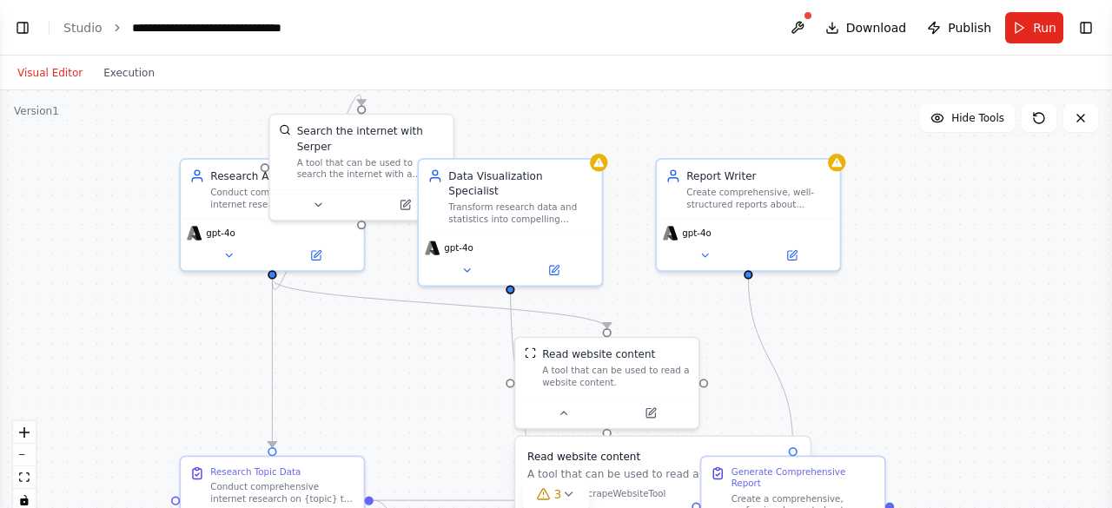
drag, startPoint x: 539, startPoint y: 352, endPoint x: 395, endPoint y: 336, distance: 144.2
click at [395, 336] on div ".deletable-edge-delete-btn { width: 20px; height: 20px; border: 0px solid #ffff…" at bounding box center [556, 307] width 1112 height 434
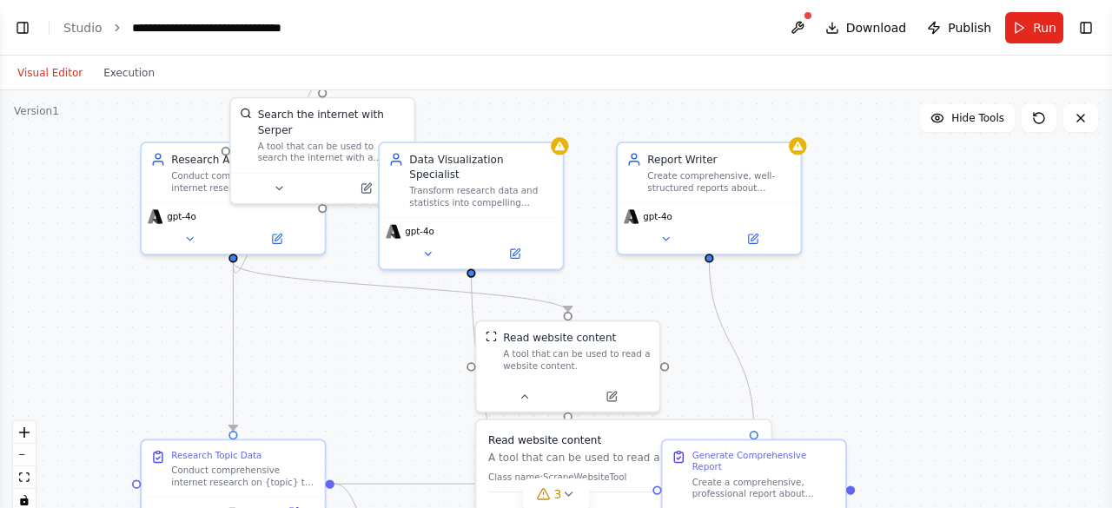
click at [363, 329] on div ".deletable-edge-delete-btn { width: 20px; height: 20px; border: 0px solid #ffff…" at bounding box center [556, 307] width 1112 height 434
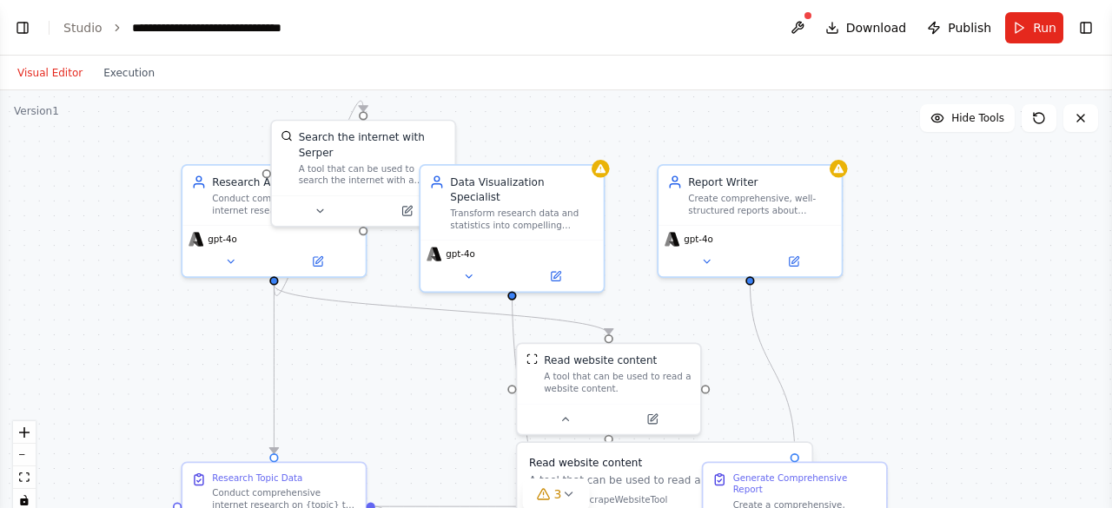
drag, startPoint x: 363, startPoint y: 329, endPoint x: 401, endPoint y: 352, distance: 44.4
click at [401, 352] on div ".deletable-edge-delete-btn { width: 20px; height: 20px; border: 0px solid #ffff…" at bounding box center [556, 307] width 1112 height 434
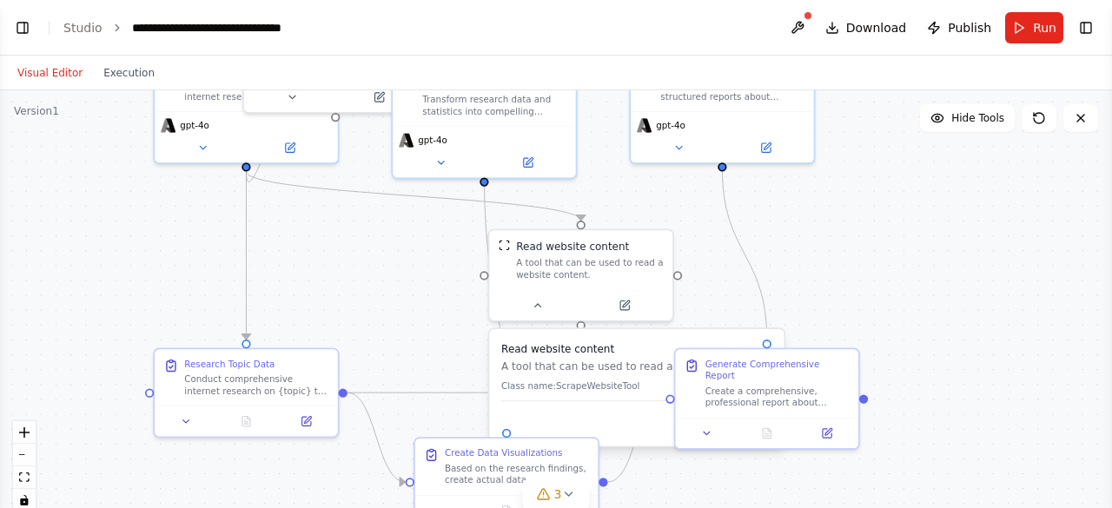
drag, startPoint x: 421, startPoint y: 340, endPoint x: 394, endPoint y: 224, distance: 118.6
click at [394, 224] on div ".deletable-edge-delete-btn { width: 20px; height: 20px; border: 0px solid #ffff…" at bounding box center [556, 307] width 1112 height 434
